Goal: Information Seeking & Learning: Learn about a topic

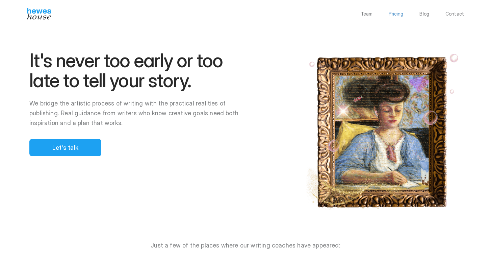
click at [392, 16] on p "Pricing" at bounding box center [396, 13] width 15 height 5
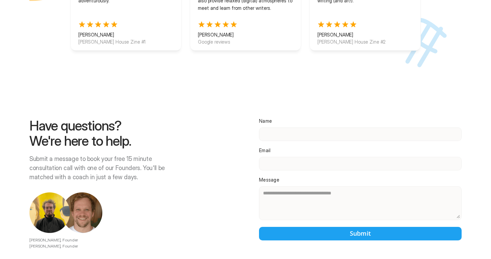
scroll to position [886, 0]
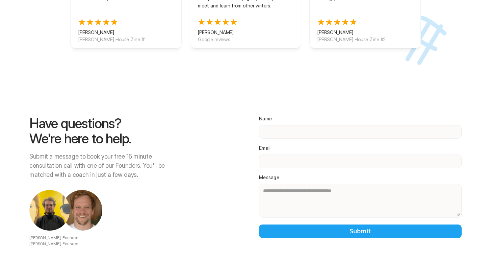
click at [55, 201] on img at bounding box center [49, 210] width 41 height 41
click at [89, 208] on img at bounding box center [82, 210] width 41 height 41
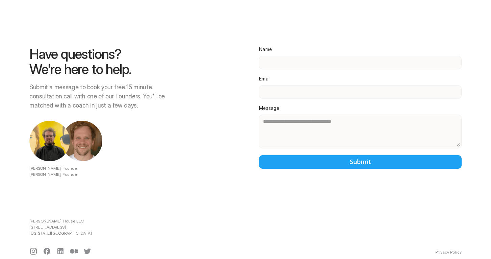
click at [35, 247] on icon at bounding box center [33, 251] width 8 height 8
click at [49, 248] on icon at bounding box center [47, 251] width 7 height 7
click at [61, 247] on icon at bounding box center [60, 251] width 8 height 8
click at [75, 247] on div at bounding box center [74, 251] width 8 height 8
click at [87, 247] on icon at bounding box center [87, 251] width 8 height 8
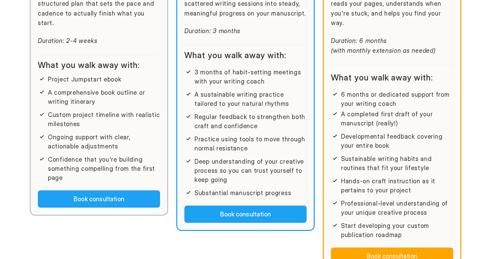
scroll to position [0, 0]
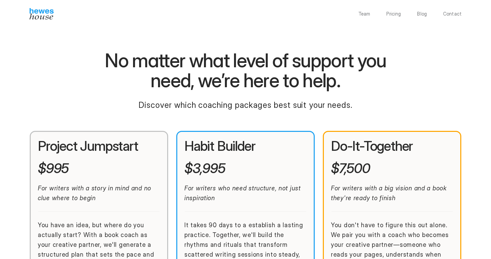
click at [40, 18] on img at bounding box center [41, 13] width 24 height 11
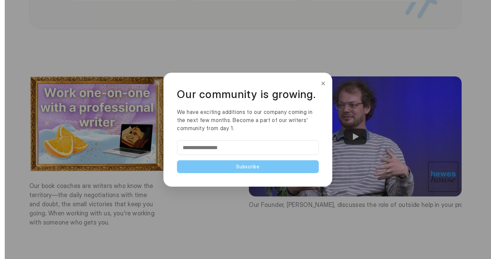
scroll to position [839, 0]
click at [321, 84] on button "×" at bounding box center [322, 83] width 7 height 11
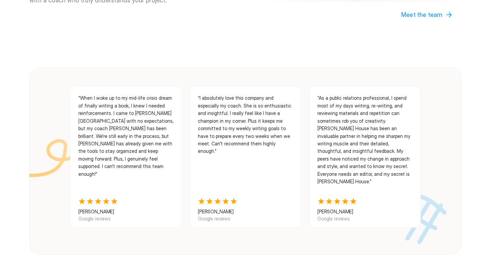
scroll to position [0, 0]
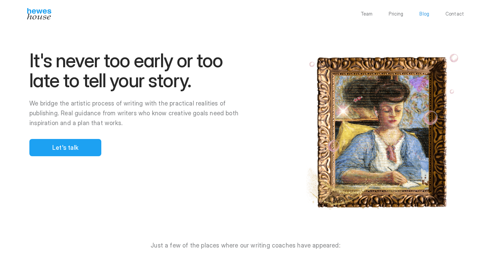
click at [427, 13] on p "Blog" at bounding box center [424, 13] width 10 height 5
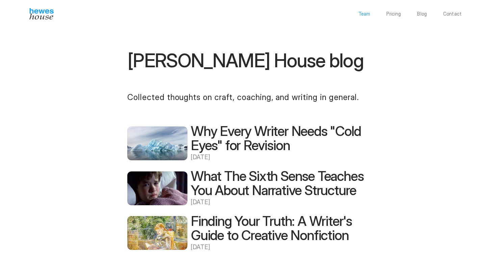
click at [369, 15] on p "Team" at bounding box center [364, 13] width 12 height 5
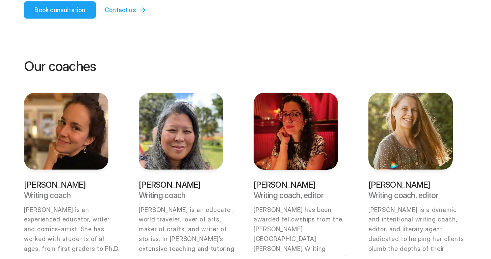
scroll to position [118, 0]
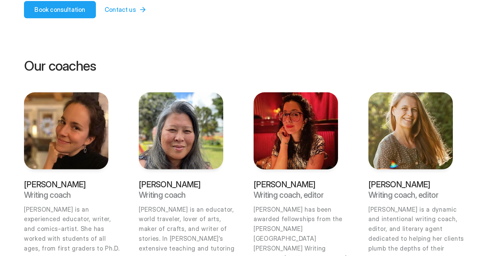
click at [416, 131] on img at bounding box center [410, 130] width 84 height 77
click at [416, 132] on img at bounding box center [410, 130] width 84 height 77
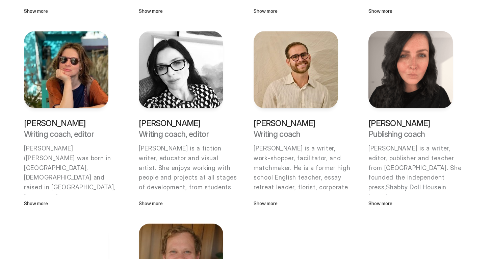
scroll to position [392, 0]
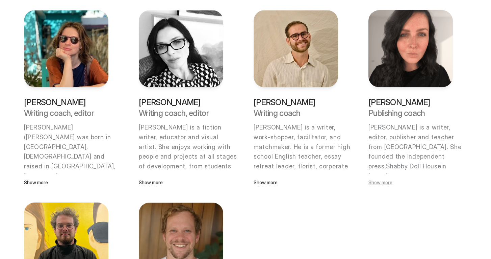
click at [376, 180] on p "Show more" at bounding box center [410, 182] width 84 height 7
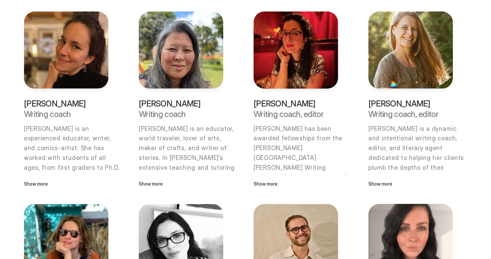
scroll to position [181, 0]
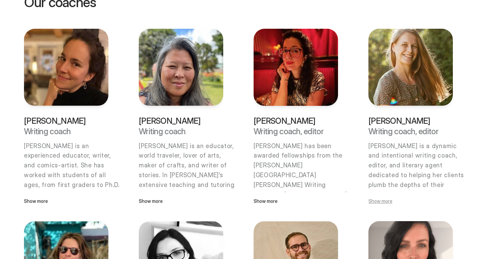
click at [377, 200] on p "Show more" at bounding box center [410, 200] width 84 height 7
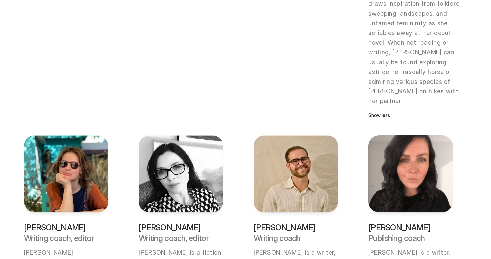
scroll to position [923, 0]
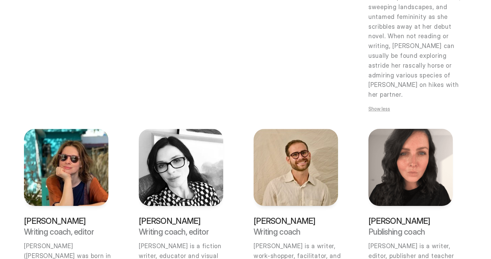
click at [381, 105] on p "Show less" at bounding box center [410, 108] width 84 height 7
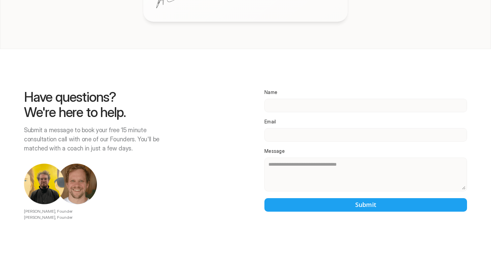
scroll to position [1229, 0]
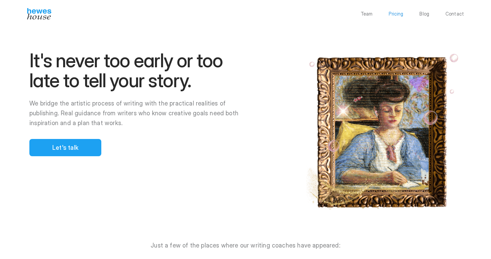
click at [401, 11] on p "Pricing" at bounding box center [396, 13] width 15 height 5
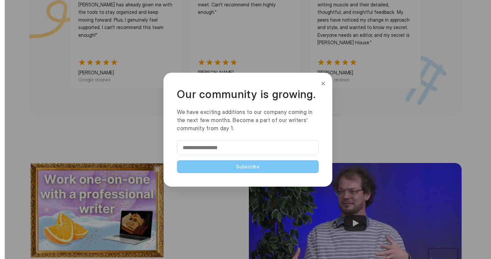
scroll to position [756, 0]
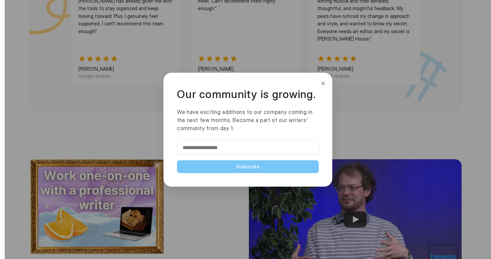
click at [324, 82] on button "×" at bounding box center [322, 83] width 7 height 11
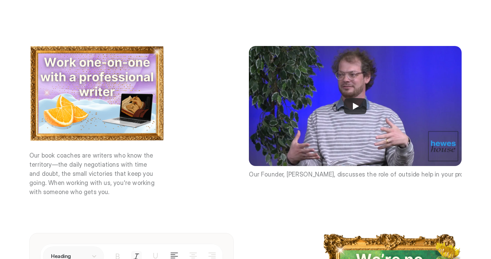
scroll to position [870, 0]
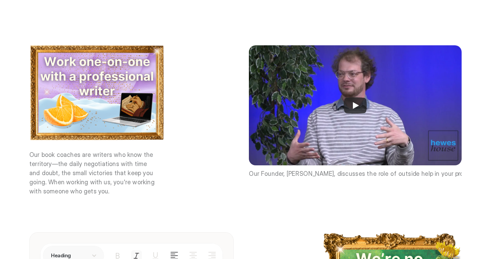
click at [360, 96] on div at bounding box center [248, 129] width 486 height 259
click at [356, 98] on div at bounding box center [248, 129] width 486 height 259
click at [334, 145] on div at bounding box center [248, 129] width 486 height 259
click at [347, 98] on div at bounding box center [248, 129] width 486 height 259
click at [372, 103] on div at bounding box center [248, 129] width 486 height 259
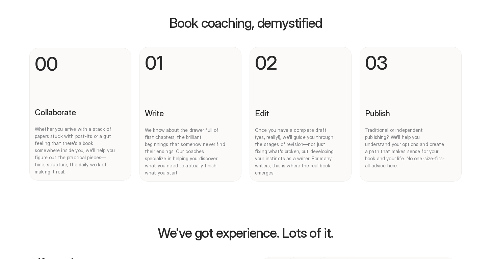
scroll to position [0, 0]
